Goal: Task Accomplishment & Management: Use online tool/utility

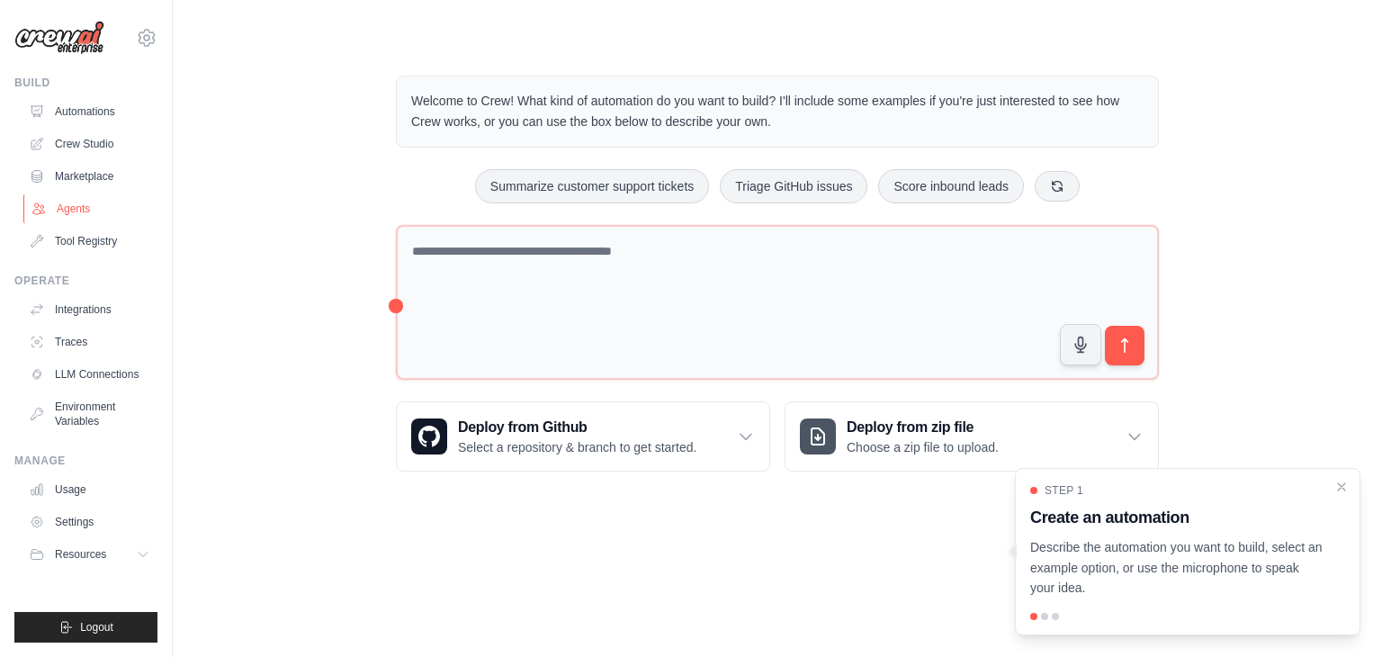
click at [66, 212] on link "Agents" at bounding box center [91, 208] width 136 height 29
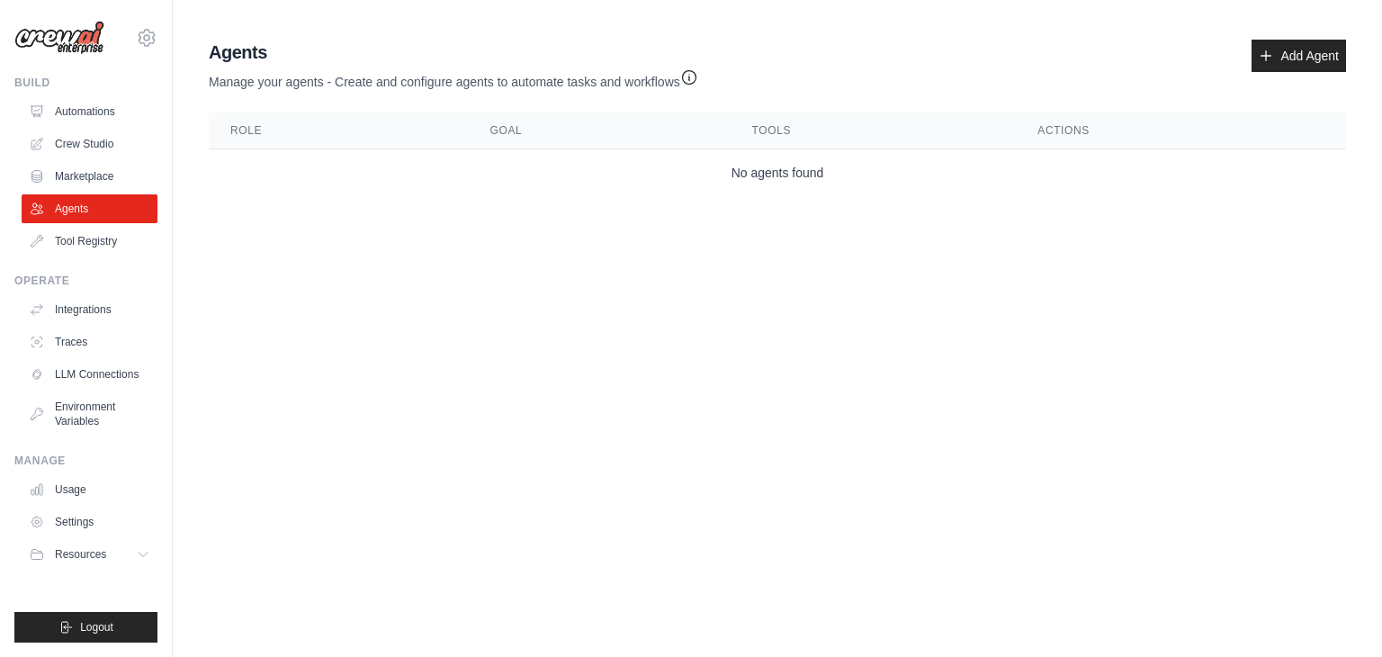
click at [66, 212] on link "Agents" at bounding box center [90, 208] width 136 height 29
click at [1263, 50] on icon at bounding box center [1266, 56] width 14 height 14
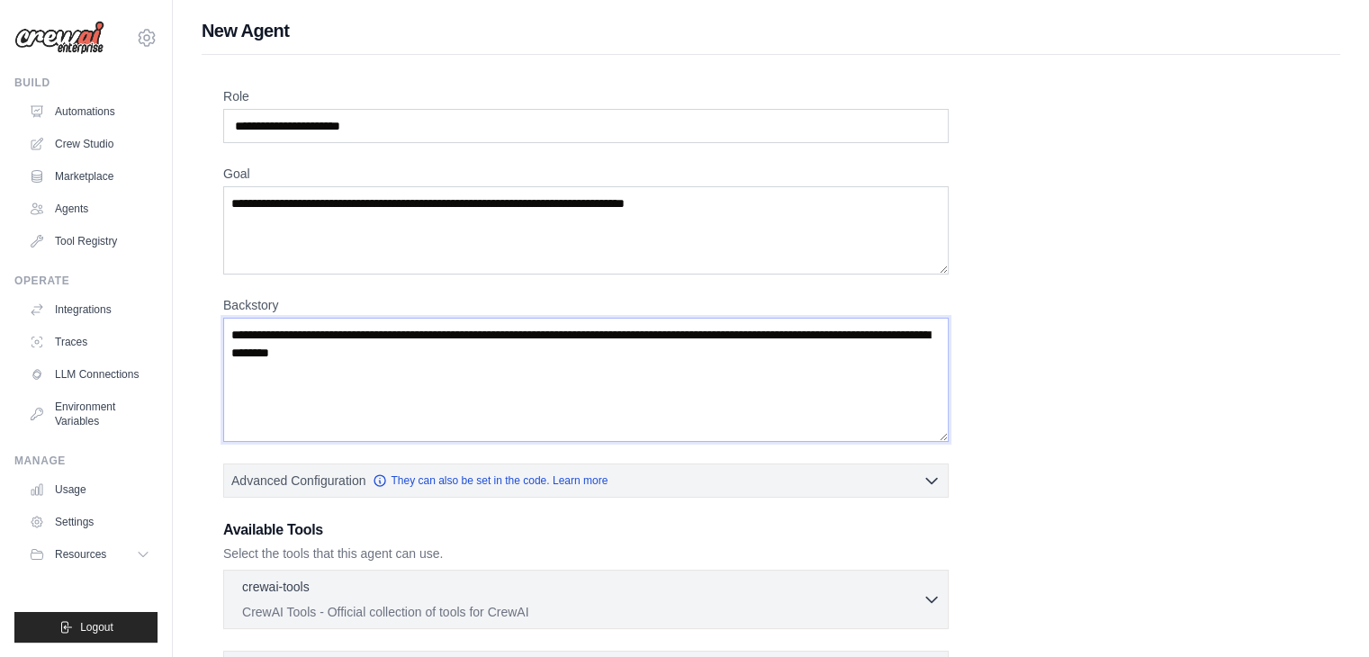
drag, startPoint x: 658, startPoint y: 407, endPoint x: 541, endPoint y: 174, distance: 260.8
click at [541, 174] on div "Role Goal [GEOGRAPHIC_DATA] Advanced Configuration They can also be set in the …" at bounding box center [770, 445] width 1095 height 716
drag, startPoint x: 649, startPoint y: 217, endPoint x: 351, endPoint y: 207, distance: 298.0
click at [351, 207] on textarea "Goal" at bounding box center [585, 230] width 725 height 88
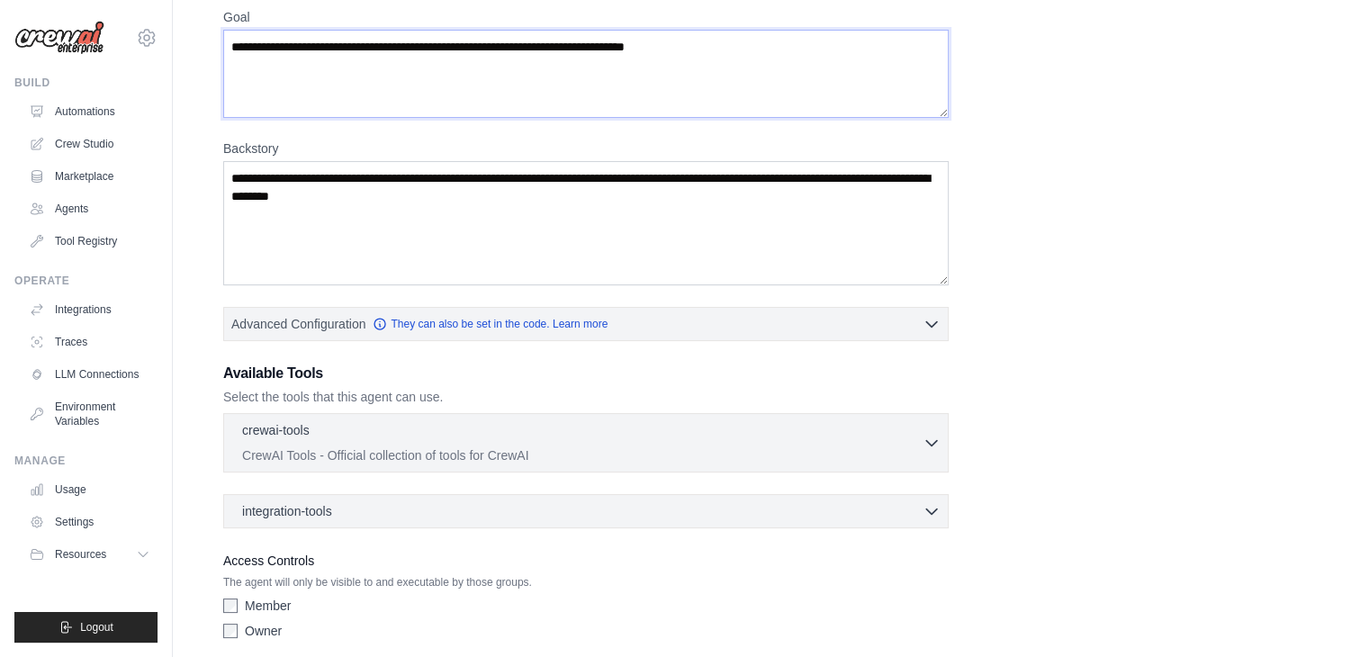
scroll to position [162, 0]
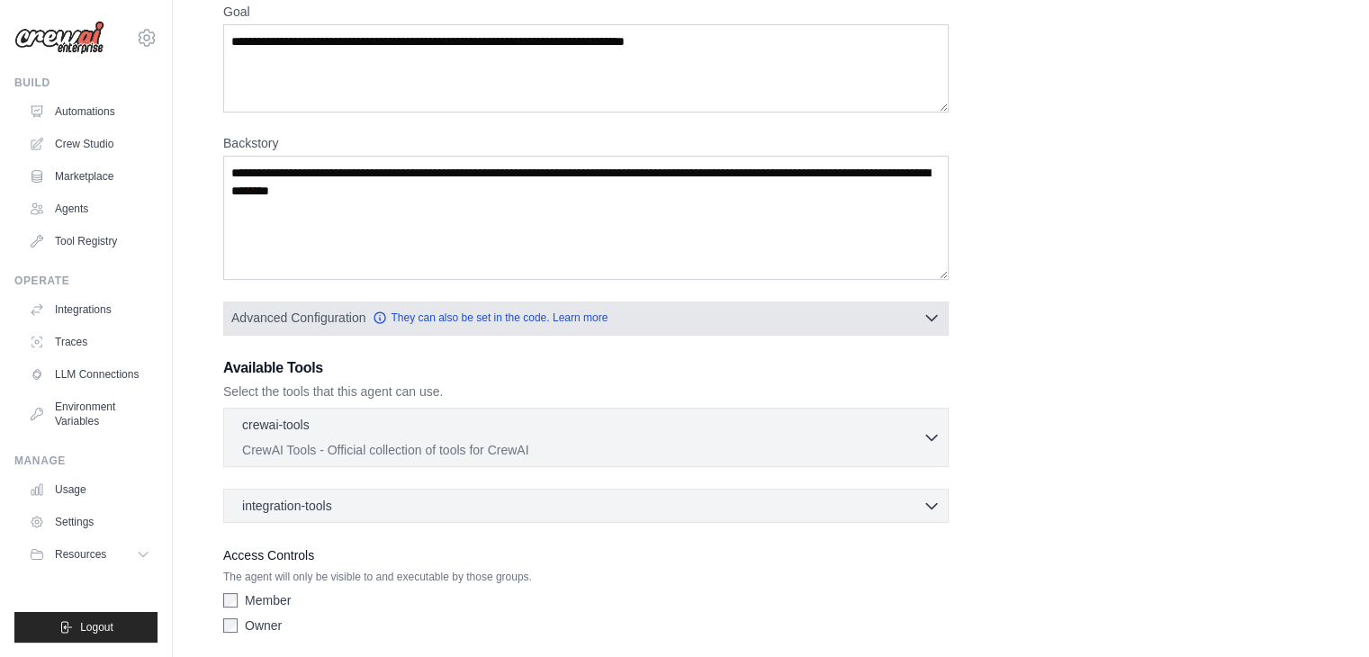
click at [923, 310] on icon "button" at bounding box center [931, 318] width 18 height 18
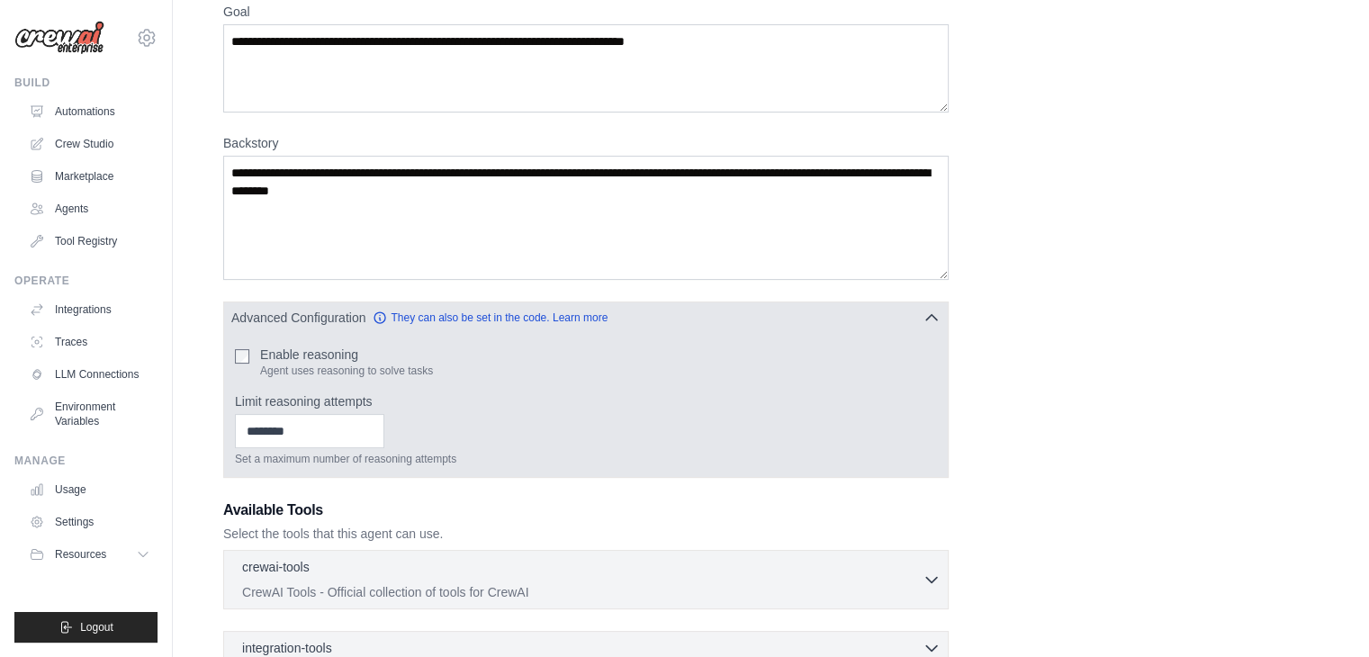
click at [915, 302] on button "Advanced Configuration They can also be set in the code. Learn more" at bounding box center [585, 317] width 723 height 32
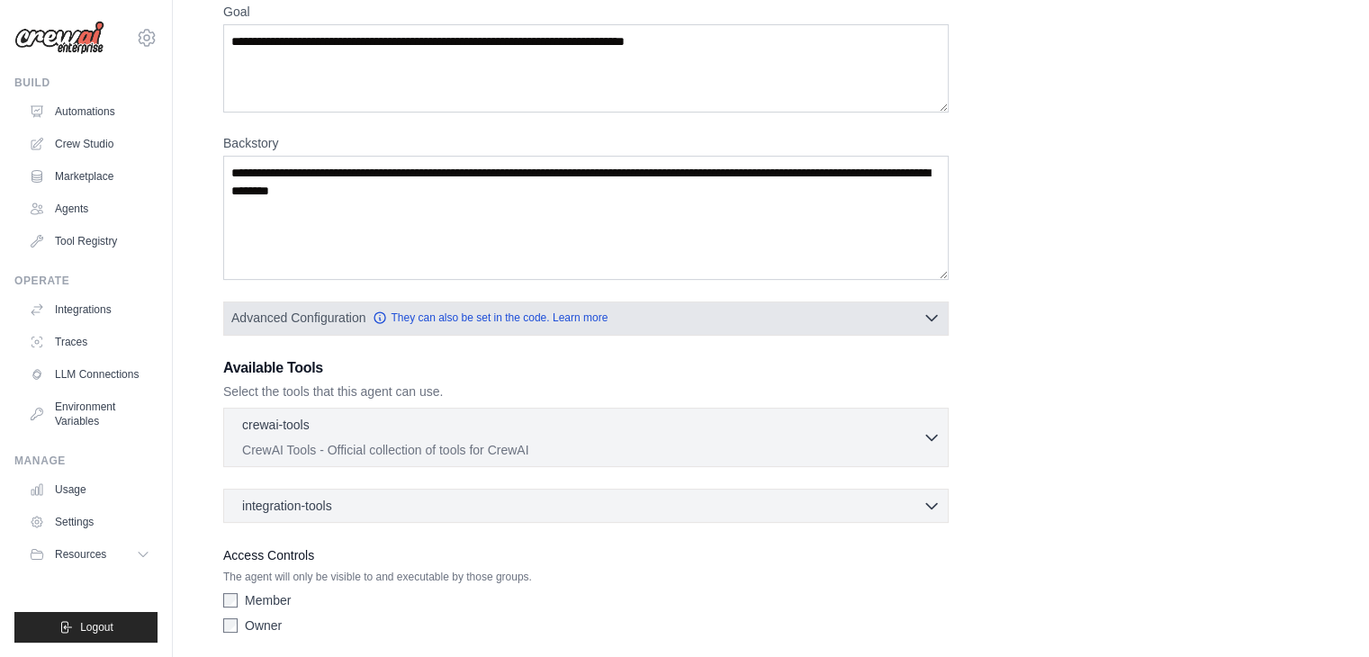
scroll to position [225, 0]
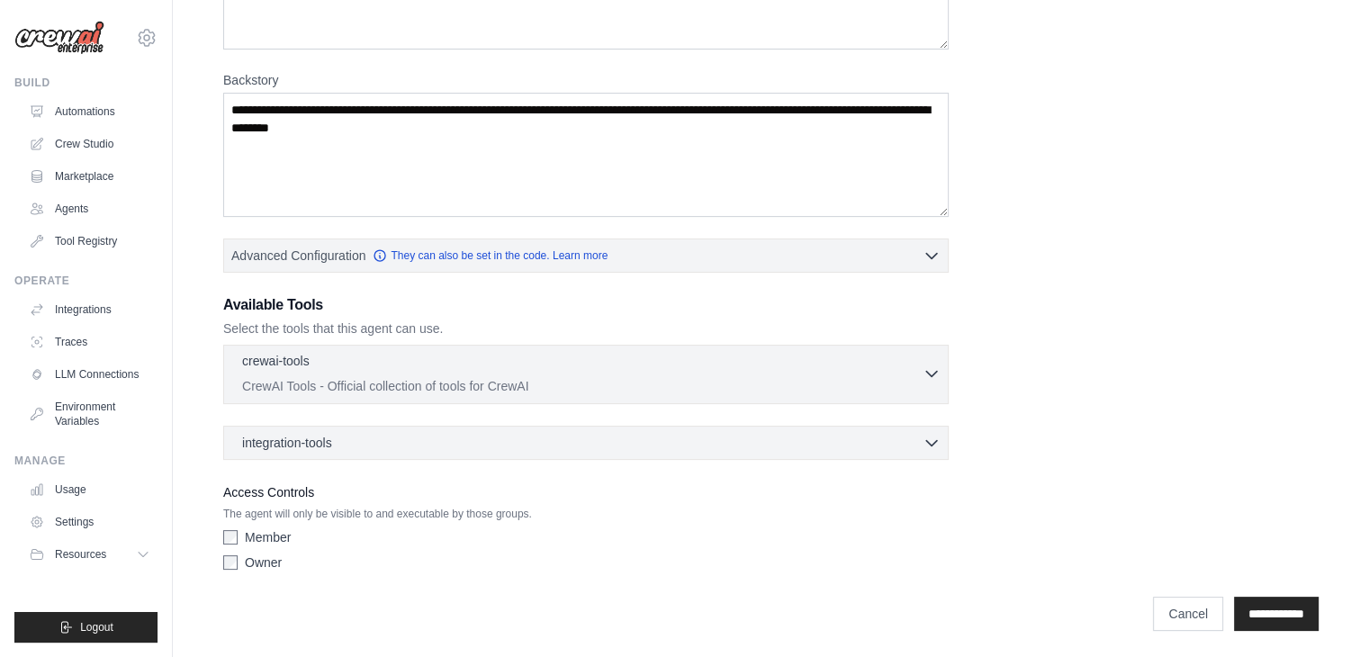
click at [929, 365] on icon "button" at bounding box center [931, 373] width 18 height 18
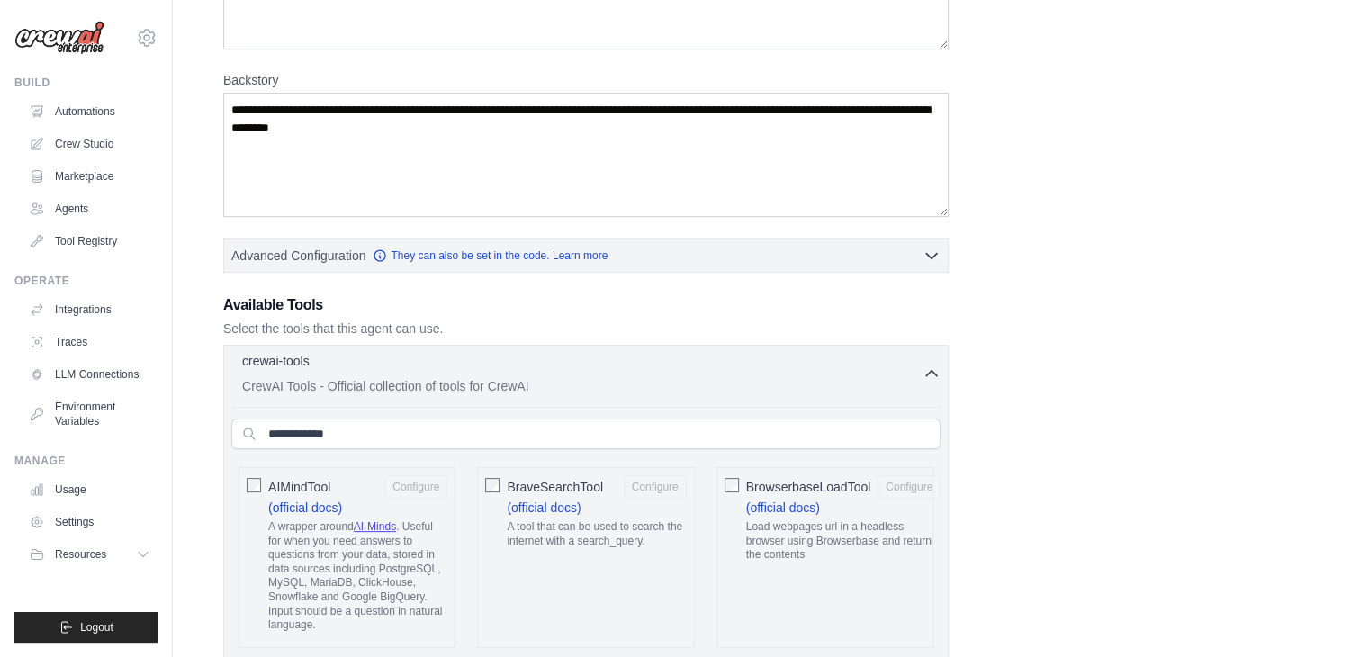
click at [929, 365] on icon "button" at bounding box center [931, 373] width 18 height 18
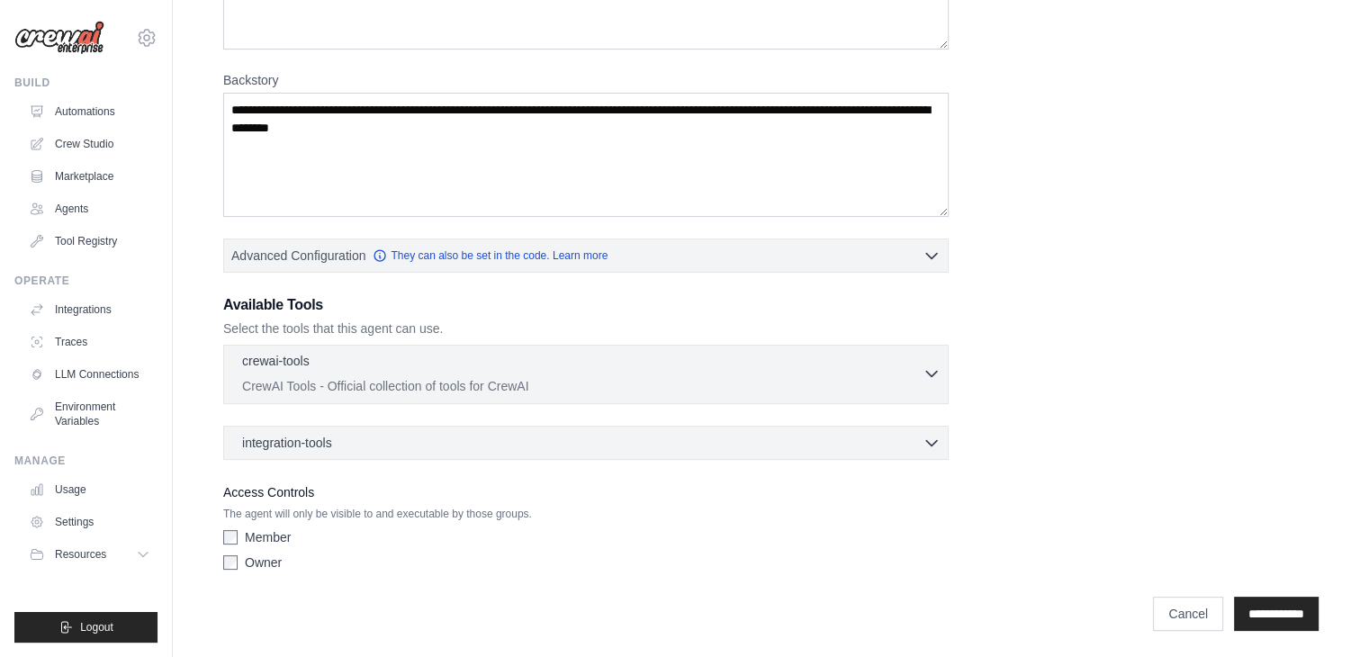
click at [923, 390] on button "crewai-tools 0 selected CrewAI Tools - Official collection of tools for CrewAI" at bounding box center [585, 373] width 709 height 43
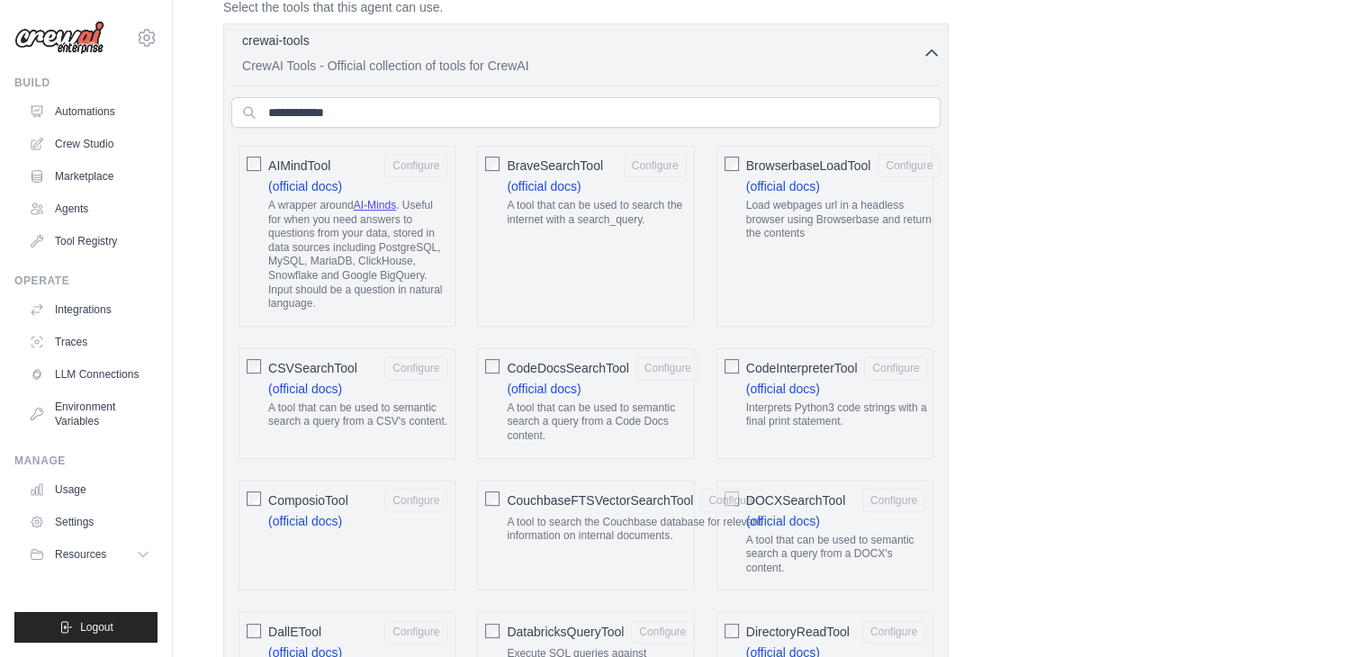
scroll to position [0, 0]
